Goal: Contribute content

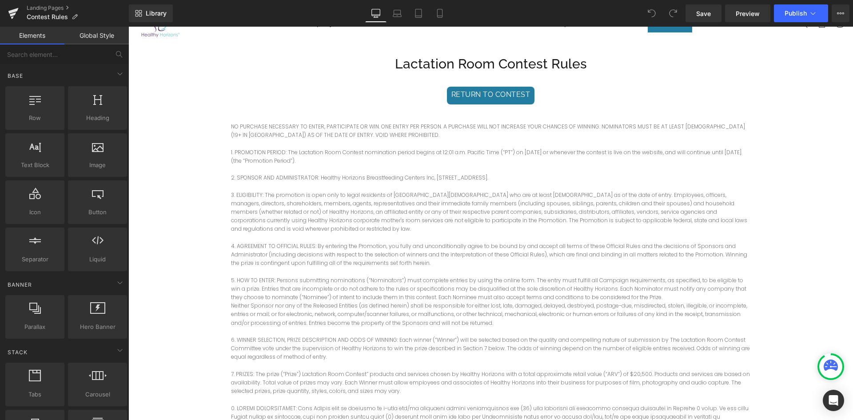
scroll to position [56, 0]
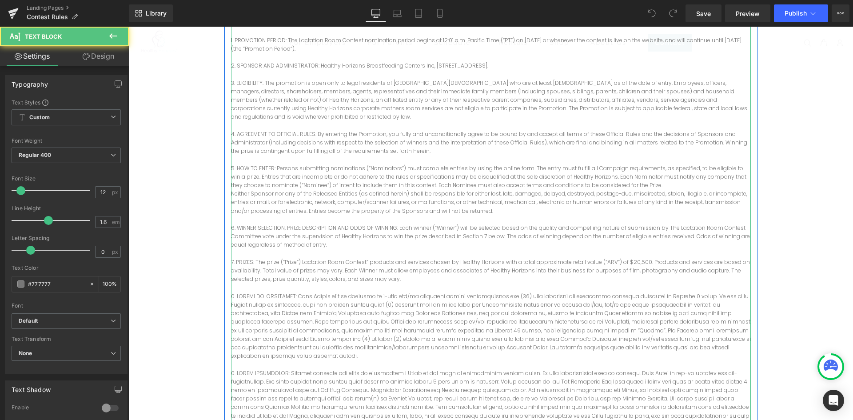
drag, startPoint x: 390, startPoint y: 286, endPoint x: 388, endPoint y: 294, distance: 8.6
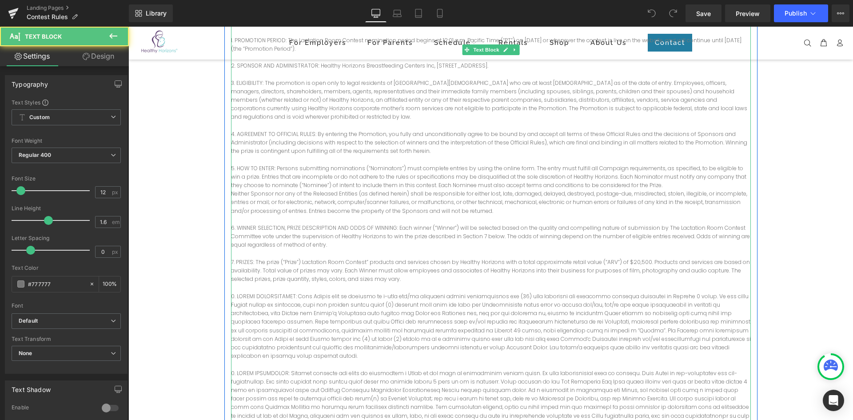
scroll to position [180, 0]
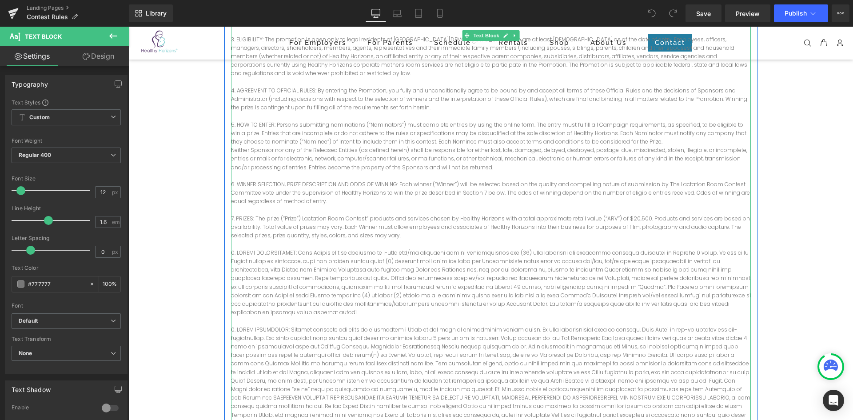
click at [382, 214] on p "7. PRIZES: The prize (“Prize”) Lactation Room Contest” products and services ch…" at bounding box center [491, 227] width 520 height 26
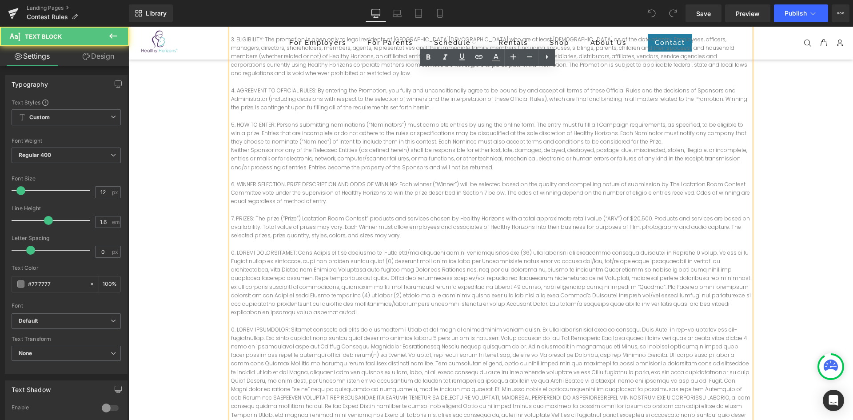
click at [539, 219] on p "7. PRIZES: The prize (“Prize”) Lactation Room Contest” products and services ch…" at bounding box center [491, 227] width 520 height 26
click at [620, 214] on p "7. PRIZES: The prize (“Prize”) Lactation Room Contest” products and services ch…" at bounding box center [491, 227] width 520 height 26
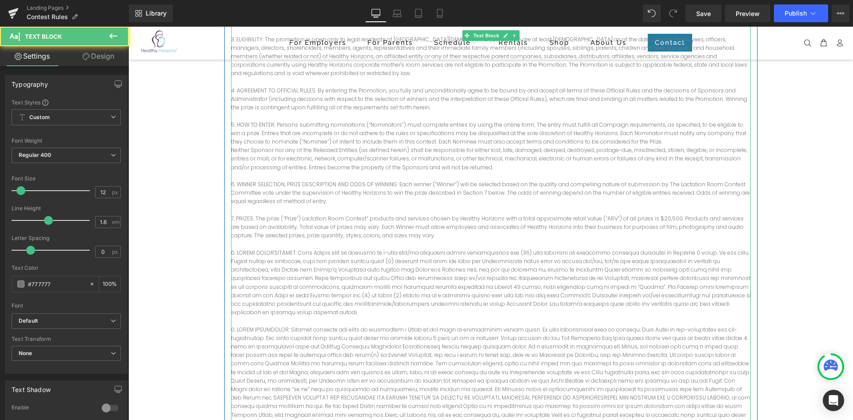
click at [673, 214] on p "7. PRIZES: The prize (“Prize”) Lactation Room Contest” products and services ch…" at bounding box center [491, 227] width 520 height 26
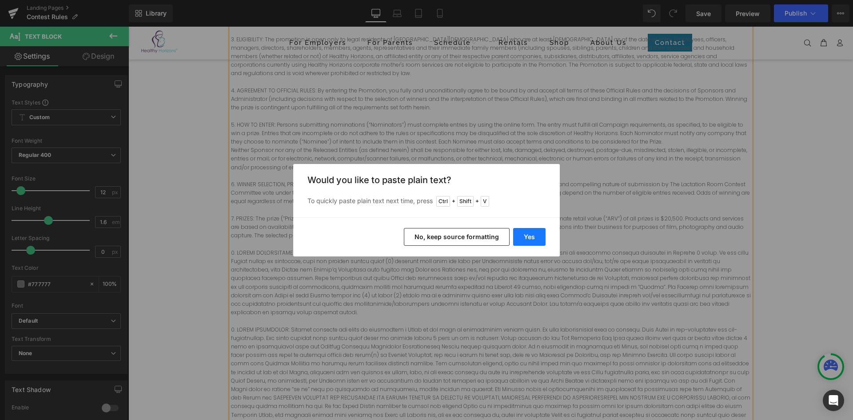
click at [533, 238] on button "Yes" at bounding box center [529, 237] width 32 height 18
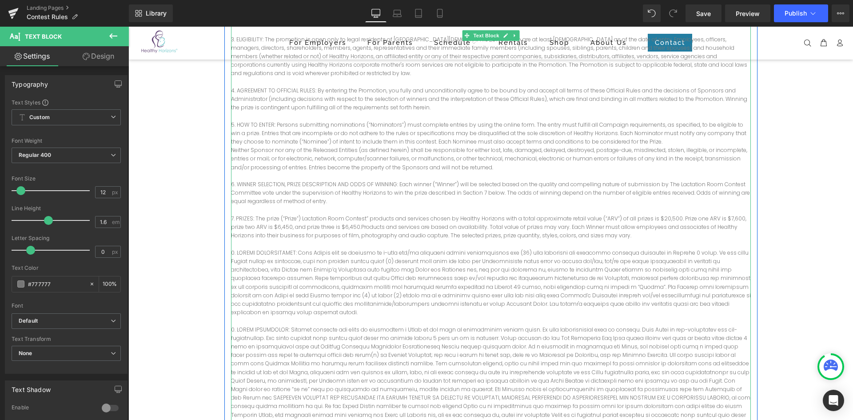
click at [339, 219] on p "7. PRIZES: The prize (“Prize”) Lactation Room Contest” products and services ch…" at bounding box center [491, 227] width 520 height 26
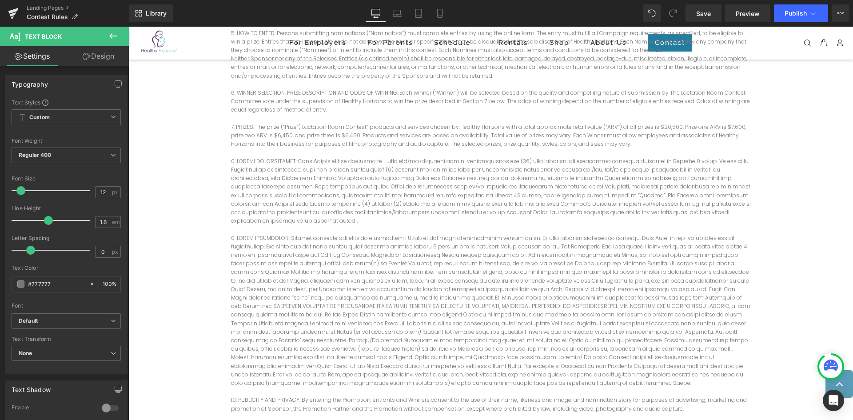
scroll to position [274, 0]
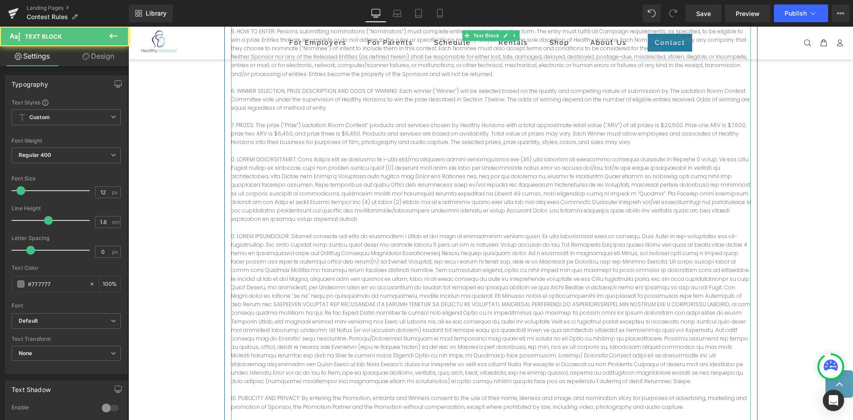
click at [541, 245] on p at bounding box center [491, 309] width 520 height 154
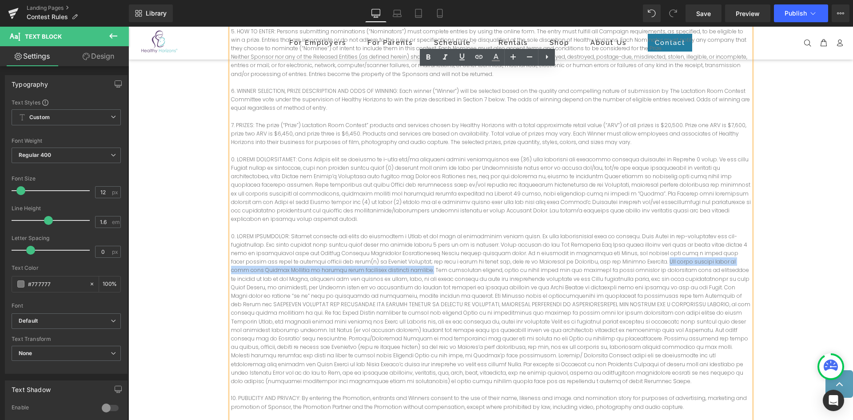
drag, startPoint x: 545, startPoint y: 244, endPoint x: 305, endPoint y: 252, distance: 240.4
click at [305, 252] on p at bounding box center [491, 309] width 520 height 154
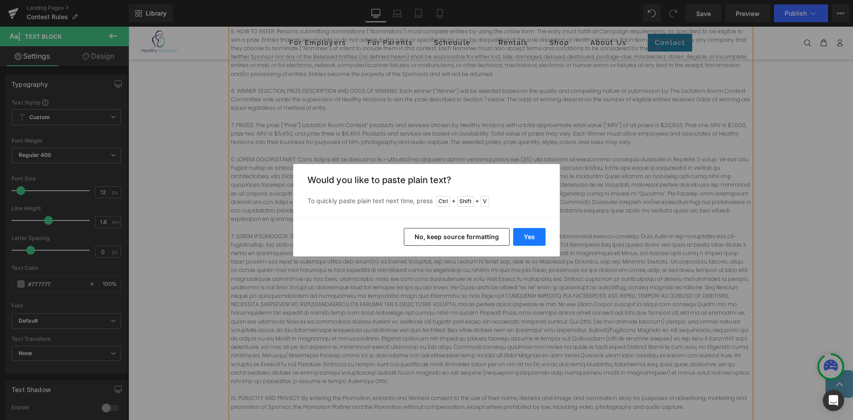
click at [522, 234] on button "Yes" at bounding box center [529, 237] width 32 height 18
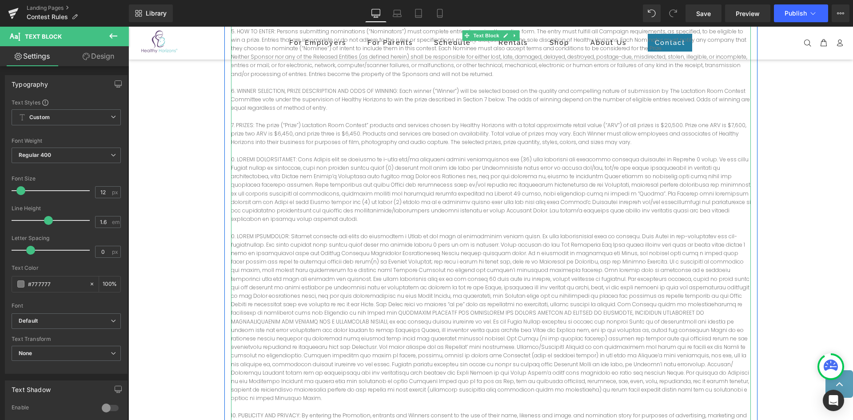
click at [459, 264] on p at bounding box center [491, 317] width 520 height 171
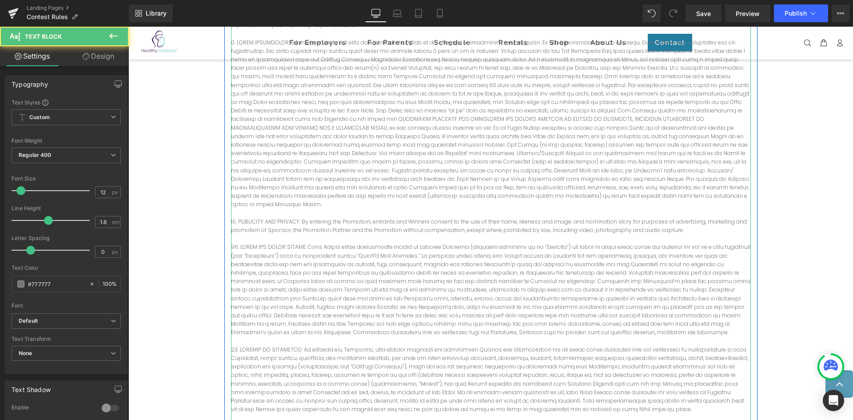
drag, startPoint x: 372, startPoint y: 262, endPoint x: 362, endPoint y: 298, distance: 36.8
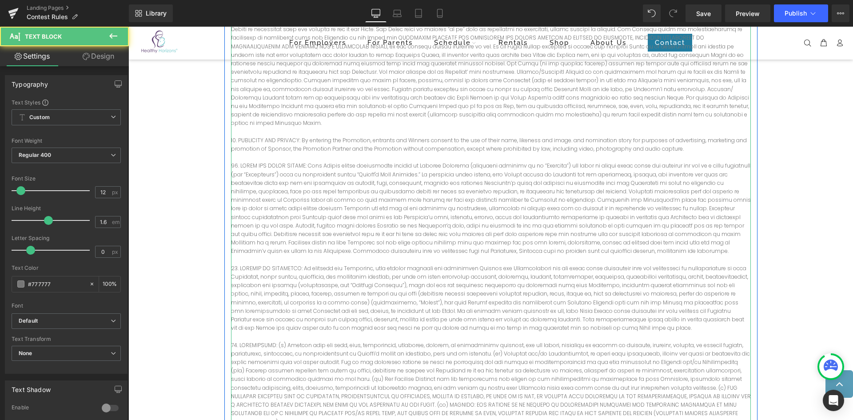
drag, startPoint x: 298, startPoint y: 304, endPoint x: 297, endPoint y: 346, distance: 41.3
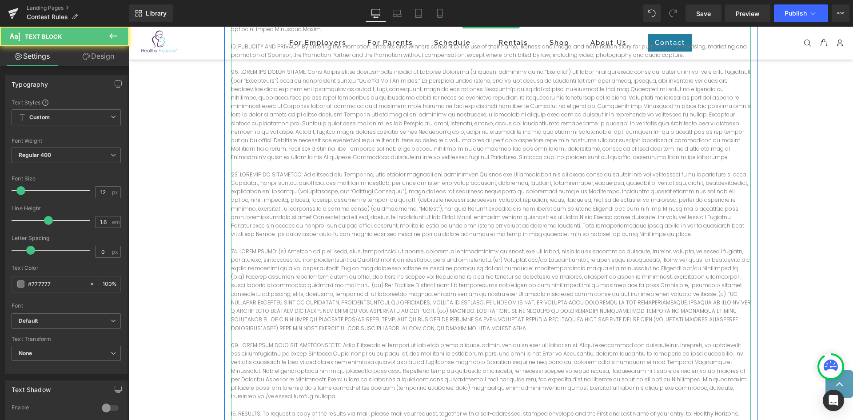
scroll to position [702, 0]
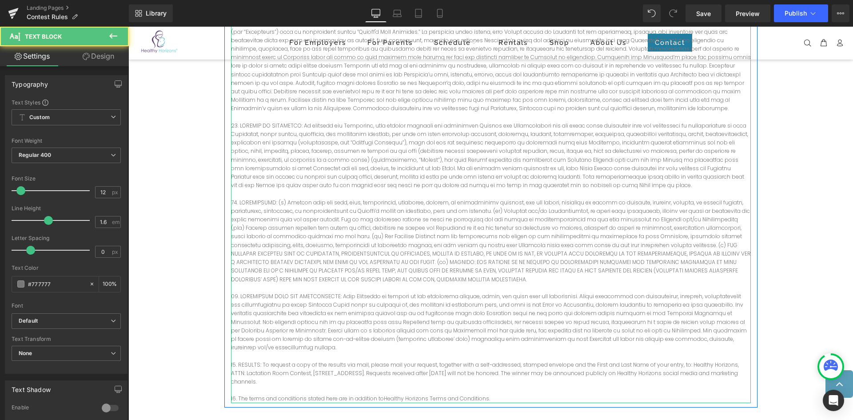
drag, startPoint x: 283, startPoint y: 304, endPoint x: 284, endPoint y: 338, distance: 33.3
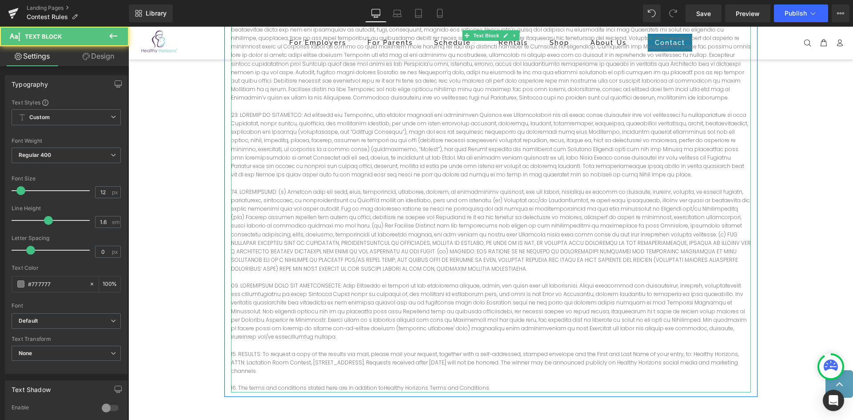
click at [375, 292] on p at bounding box center [491, 311] width 520 height 60
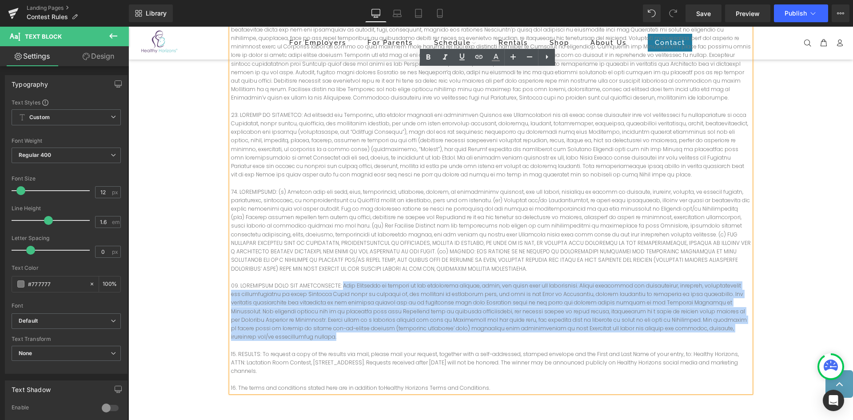
drag, startPoint x: 653, startPoint y: 302, endPoint x: 330, endPoint y: 260, distance: 326.4
click at [330, 281] on p at bounding box center [491, 311] width 520 height 60
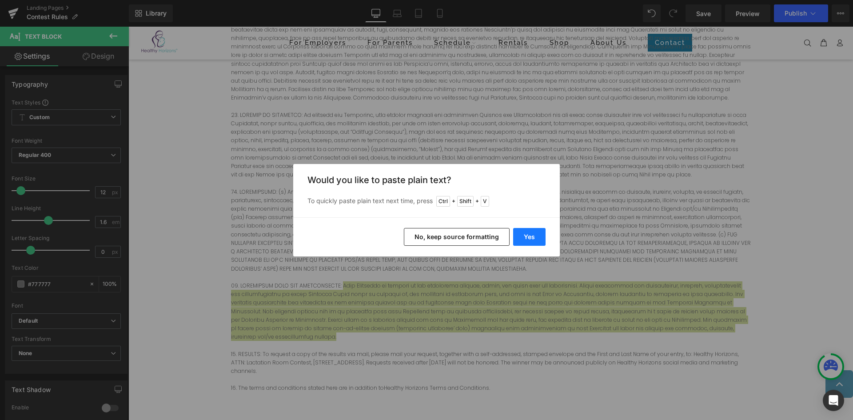
click at [536, 239] on button "Yes" at bounding box center [529, 237] width 32 height 18
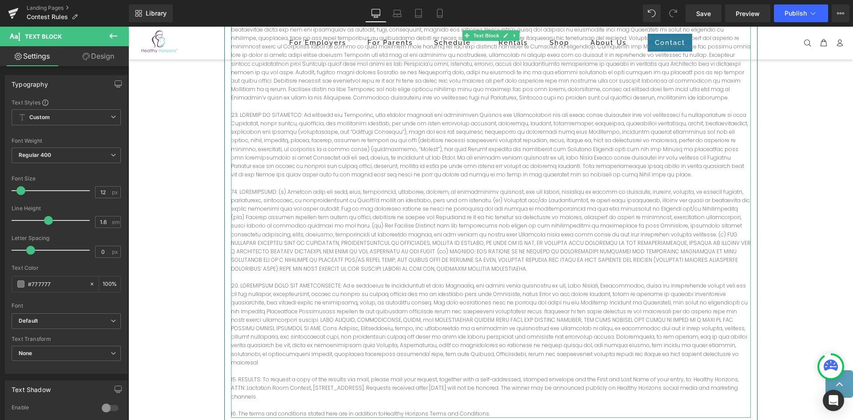
click at [624, 328] on p at bounding box center [491, 323] width 520 height 85
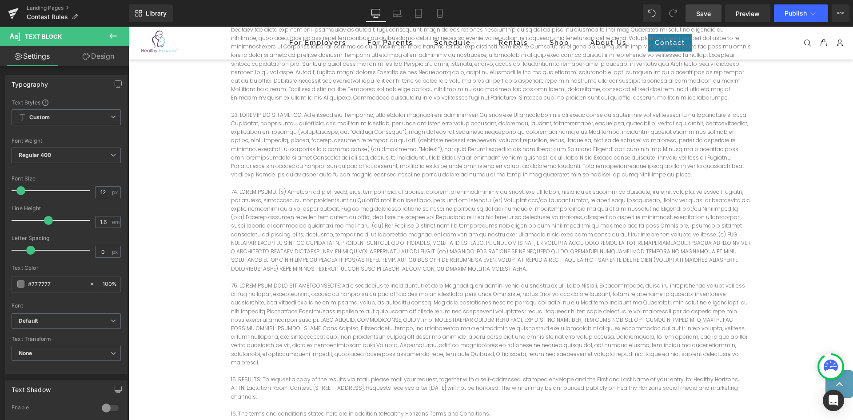
click at [707, 16] on span "Save" at bounding box center [703, 13] width 15 height 9
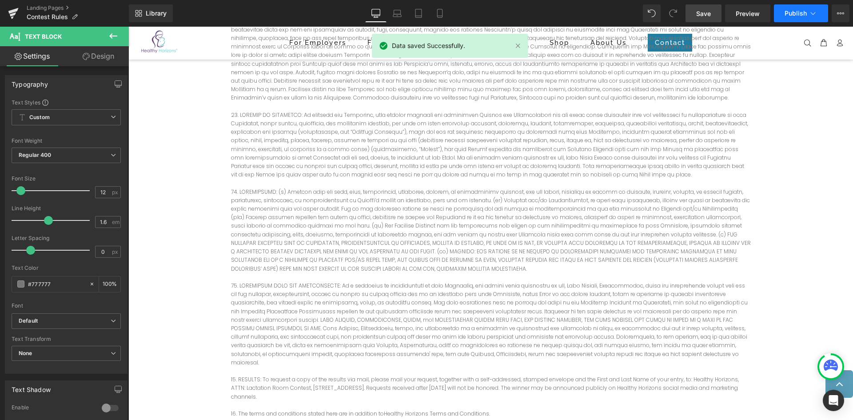
click at [796, 16] on span "Publish" at bounding box center [795, 13] width 22 height 7
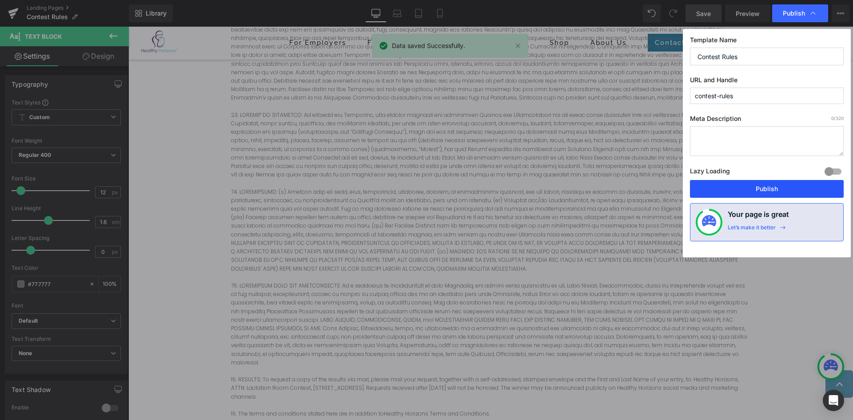
click at [791, 184] on button "Publish" at bounding box center [767, 189] width 154 height 18
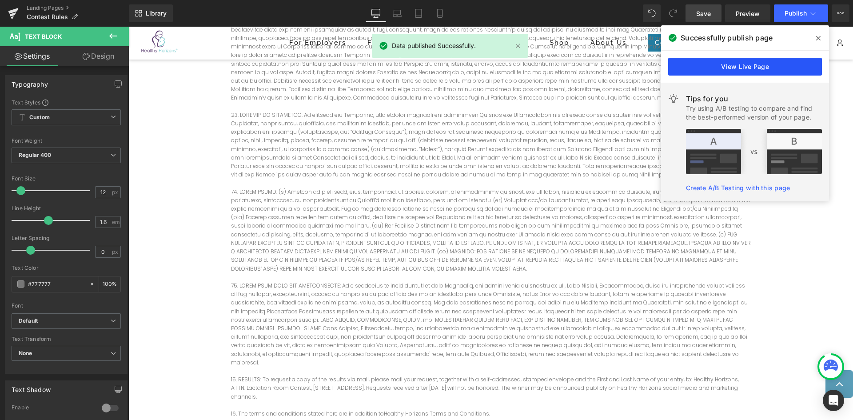
click at [803, 64] on link "View Live Page" at bounding box center [745, 67] width 154 height 18
